Goal: Task Accomplishment & Management: Manage account settings

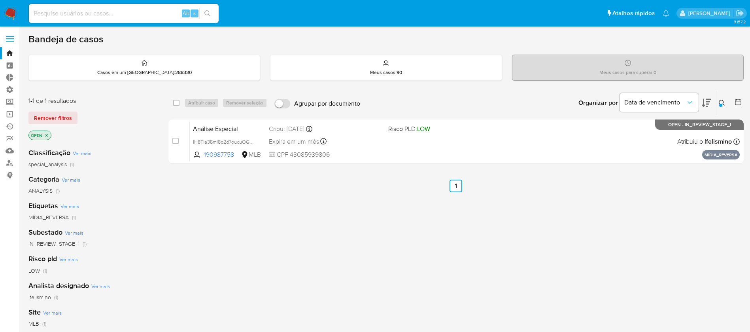
click at [6, 39] on span at bounding box center [10, 38] width 8 height 1
click at [0, 0] on input "checkbox" at bounding box center [0, 0] width 0 height 0
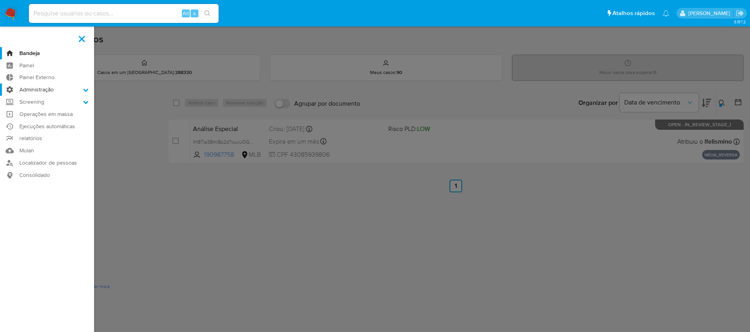
click at [88, 90] on icon at bounding box center [86, 90] width 6 height 6
click at [0, 0] on input "Administração" at bounding box center [0, 0] width 0 height 0
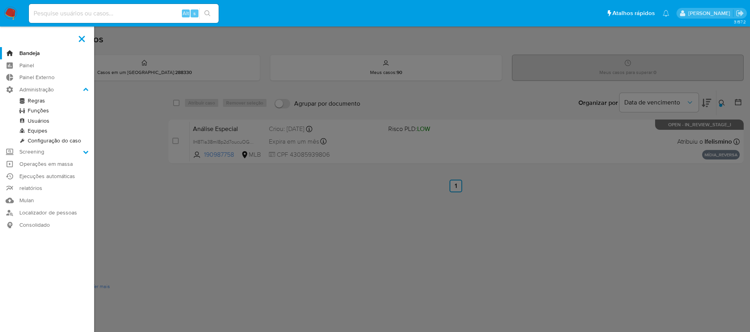
click at [49, 121] on link "Usuários" at bounding box center [47, 121] width 94 height 10
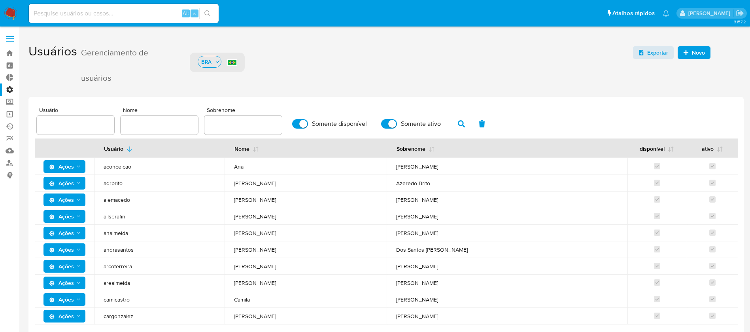
click at [72, 182] on span "Ações" at bounding box center [61, 183] width 25 height 13
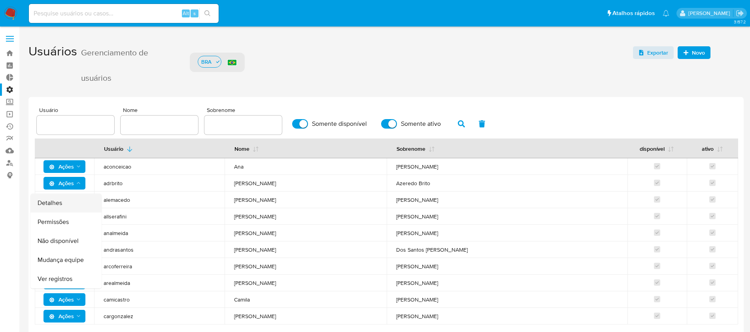
click at [53, 200] on button "Detalhes" at bounding box center [65, 202] width 71 height 19
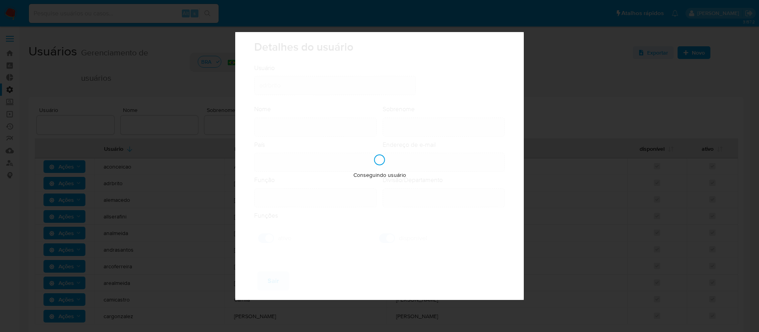
type input "[PERSON_NAME]"
type input "Azeredo Brito"
type input "[GEOGRAPHIC_DATA]"
type input "[PERSON_NAME][EMAIL_ADDRESS][DOMAIN_NAME]"
type input "Supervisor (80001637)"
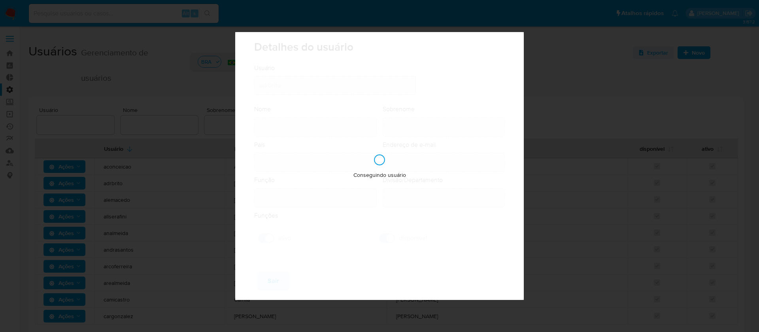
type input "Risk & Compliance AML Countries"
checkbox input "true"
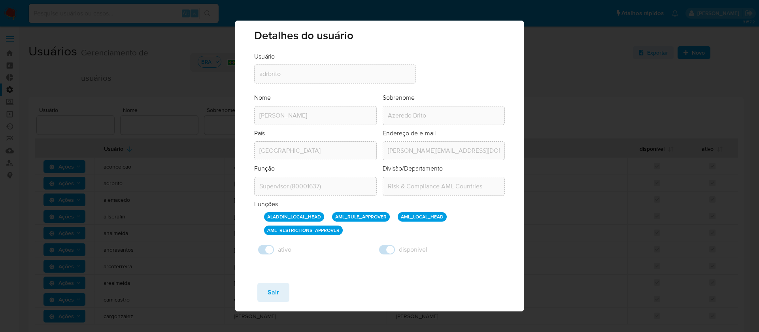
click at [143, 8] on div "Detalhes do usuário Usuário Usuário adrbrito Nome Nome [PERSON_NAME] Sobrenome …" at bounding box center [379, 166] width 759 height 332
click at [171, 40] on div "Detalhes do usuário Usuário Usuário adrbrito Nome Nome [PERSON_NAME] Sobrenome …" at bounding box center [379, 166] width 759 height 332
